Goal: Find specific page/section: Find specific page/section

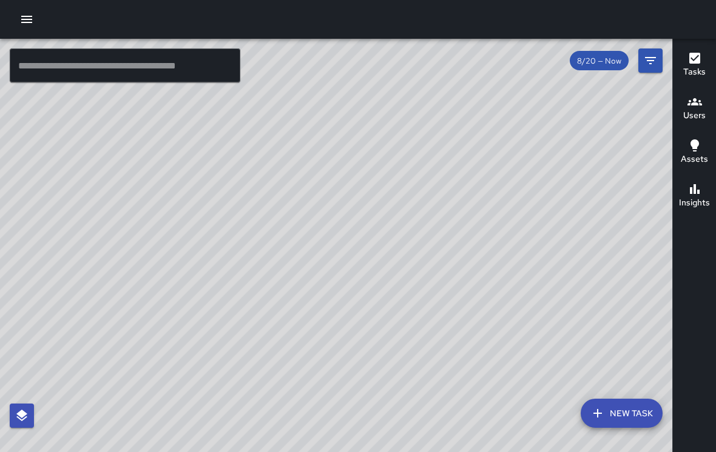
click at [549, 349] on div "© Mapbox © OpenStreetMap Improve this map" at bounding box center [336, 255] width 672 height 432
click at [571, 315] on div "© Mapbox © OpenStreetMap Improve this map" at bounding box center [336, 255] width 672 height 432
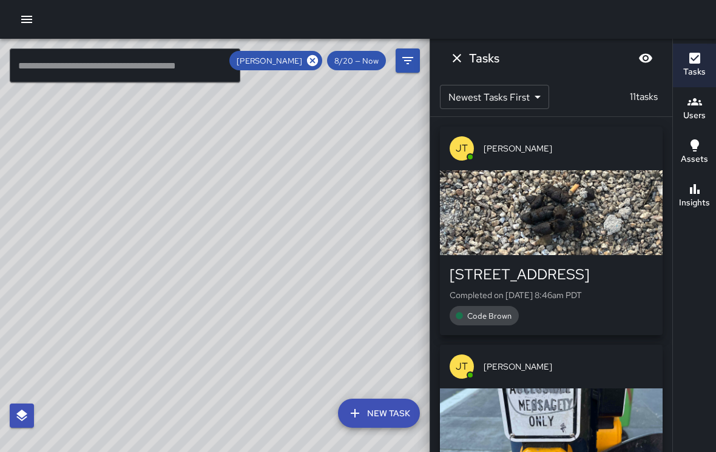
click at [451, 56] on icon "Dismiss" at bounding box center [456, 58] width 15 height 15
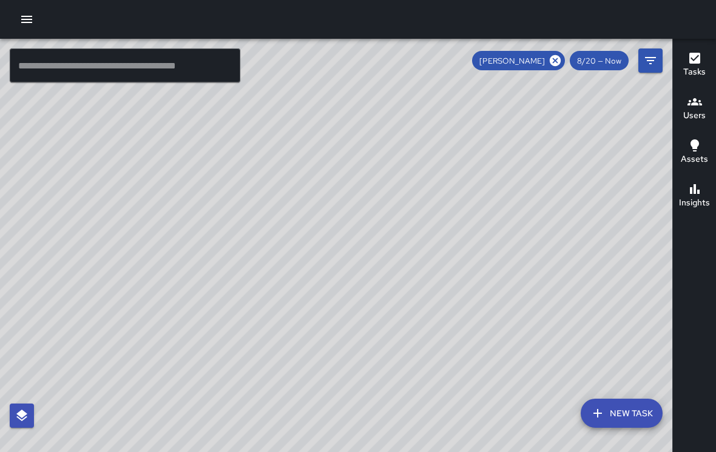
click at [559, 51] on div "[PERSON_NAME]" at bounding box center [518, 60] width 93 height 19
click at [562, 54] on icon at bounding box center [554, 60] width 13 height 13
click at [526, 255] on div "© Mapbox © OpenStreetMap Improve this map" at bounding box center [336, 255] width 672 height 432
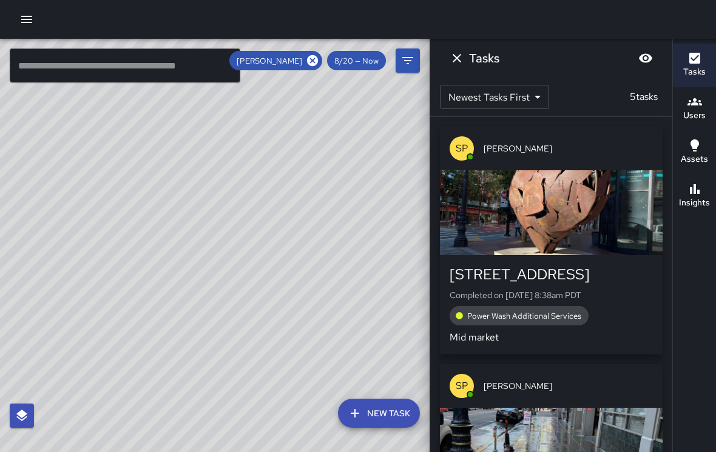
click at [621, 190] on div "button" at bounding box center [551, 212] width 223 height 85
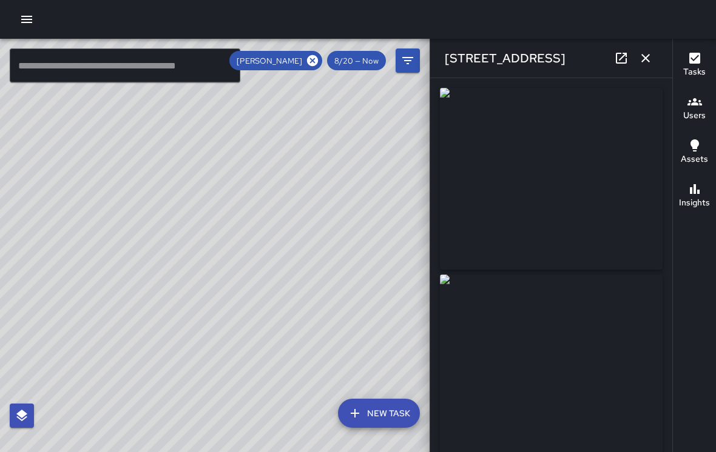
type input "**********"
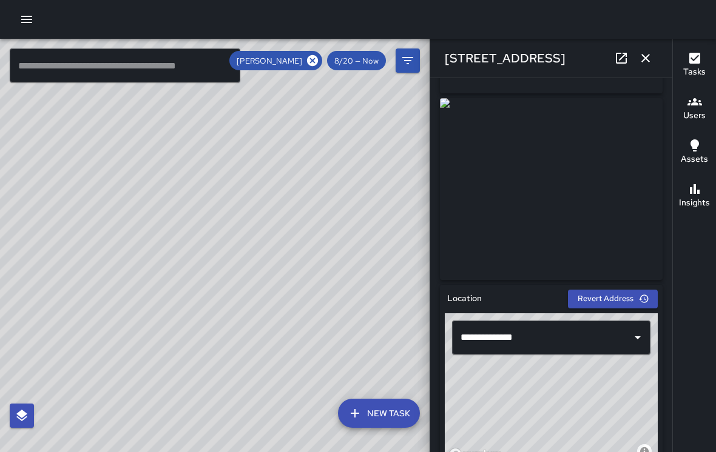
scroll to position [147, 0]
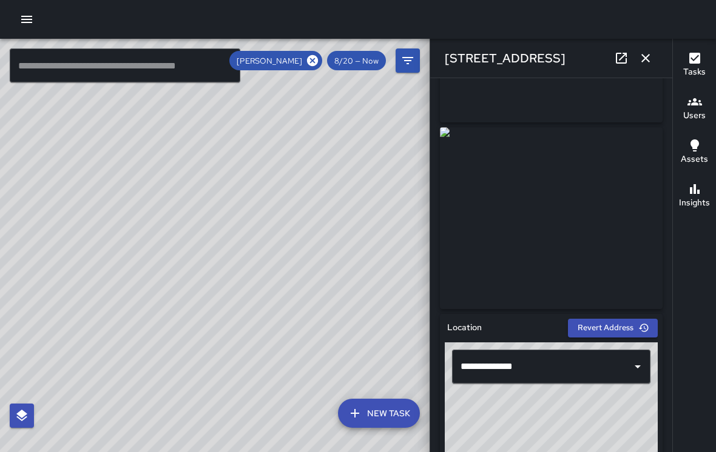
click at [648, 59] on icon "button" at bounding box center [645, 58] width 15 height 15
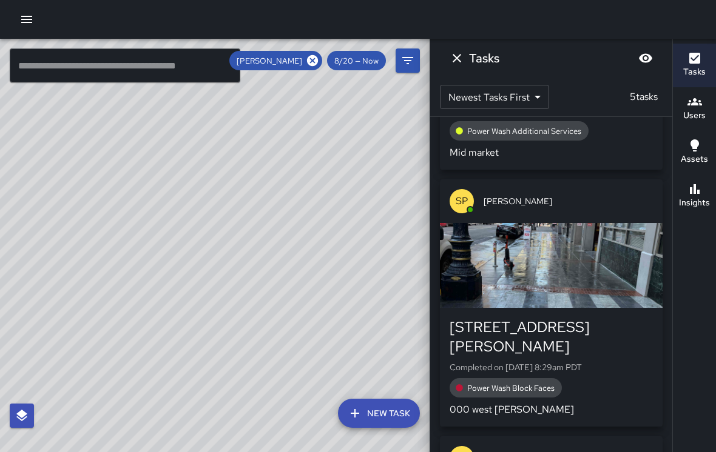
scroll to position [171, 0]
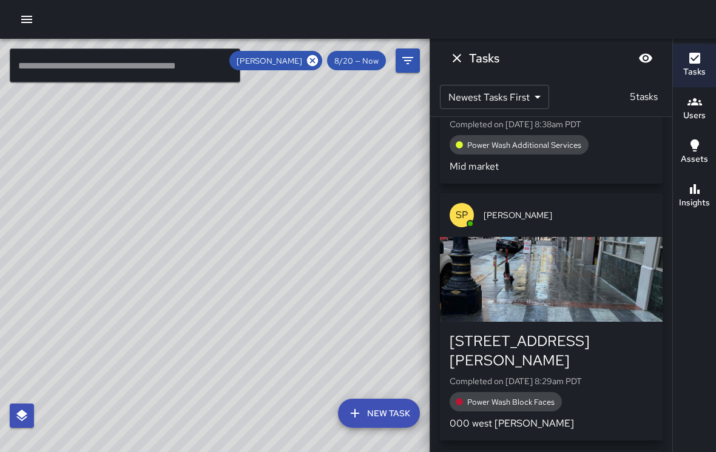
click at [654, 328] on div "[STREET_ADDRESS][PERSON_NAME] Completed on [DATE] 8:29am PDT Power Wash Block F…" at bounding box center [551, 381] width 223 height 119
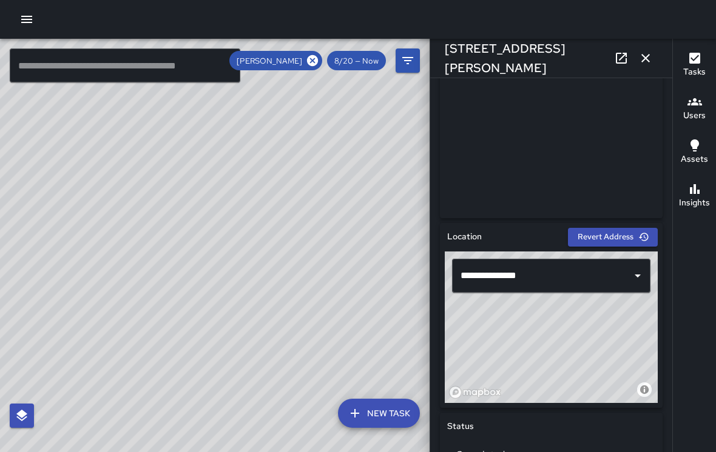
scroll to position [253, 0]
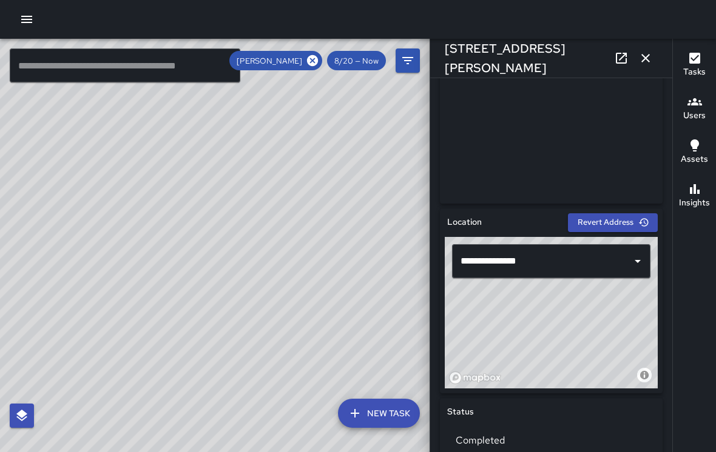
type input "**********"
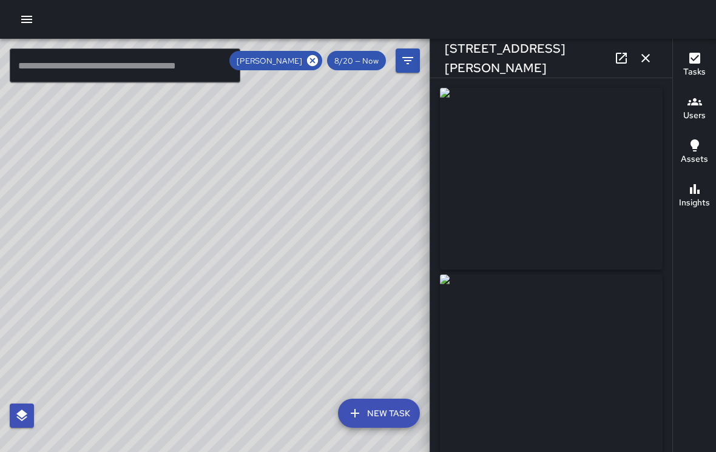
scroll to position [0, 0]
click at [648, 56] on icon "button" at bounding box center [645, 58] width 8 height 8
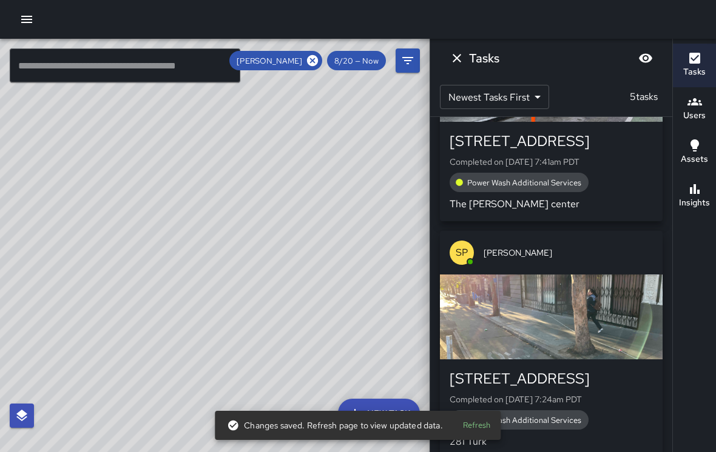
scroll to position [863, 0]
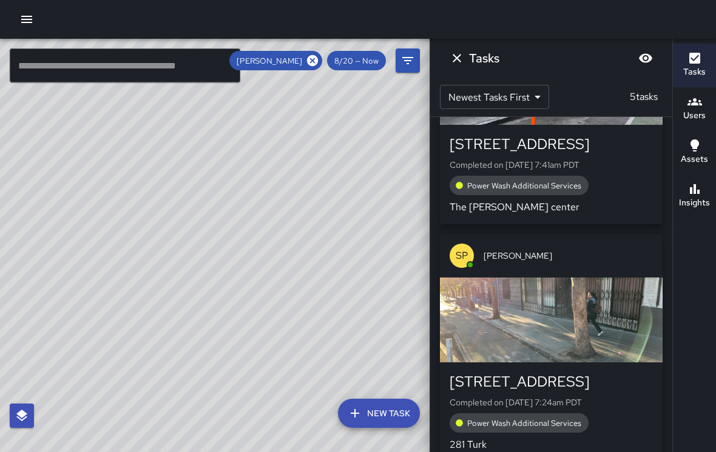
click at [318, 56] on icon at bounding box center [312, 60] width 13 height 13
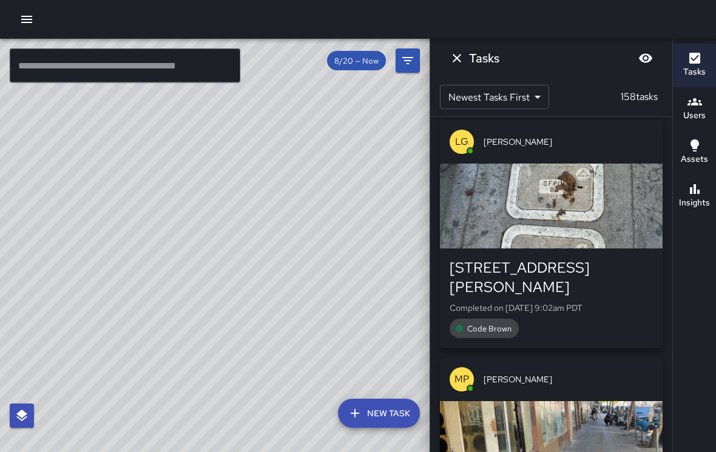
click at [309, 123] on div "© Mapbox © OpenStreetMap Improve this map" at bounding box center [214, 255] width 429 height 432
click at [252, 254] on div "© Mapbox © OpenStreetMap Improve this map" at bounding box center [214, 255] width 429 height 432
click at [32, 19] on icon "button" at bounding box center [26, 19] width 11 height 7
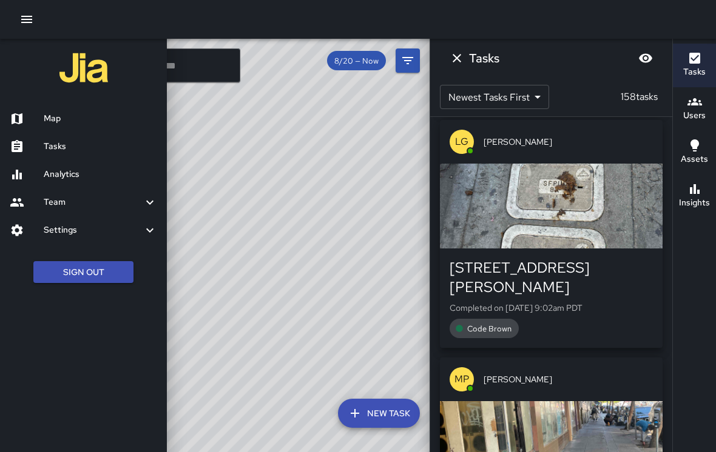
click at [87, 146] on h6 "Tasks" at bounding box center [100, 146] width 113 height 13
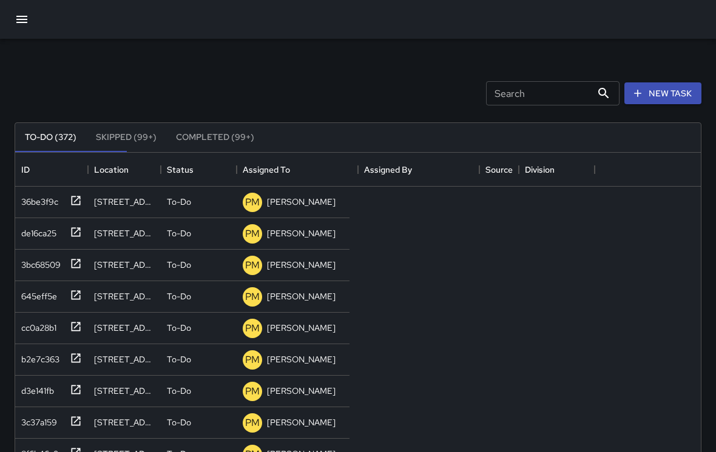
scroll to position [1, 1]
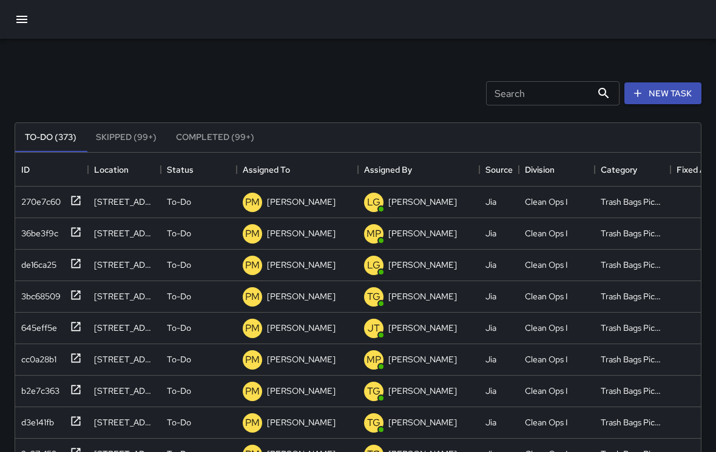
click at [30, 18] on button "button" at bounding box center [21, 19] width 29 height 29
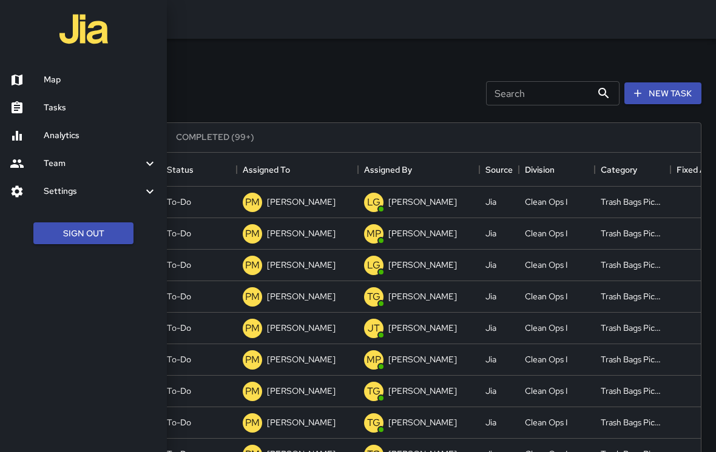
click at [232, 50] on div at bounding box center [358, 226] width 716 height 452
